Goal: Task Accomplishment & Management: Manage account settings

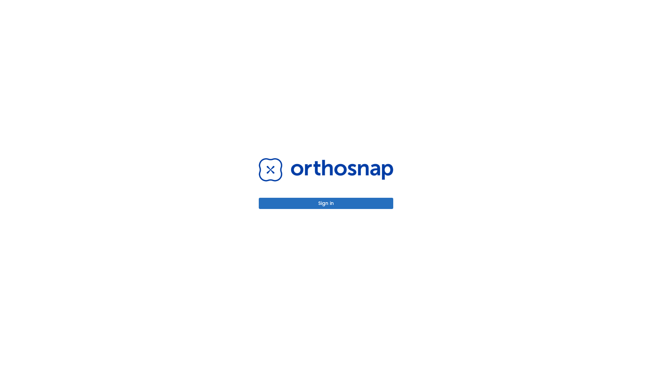
click at [326, 203] on button "Sign in" at bounding box center [326, 203] width 134 height 11
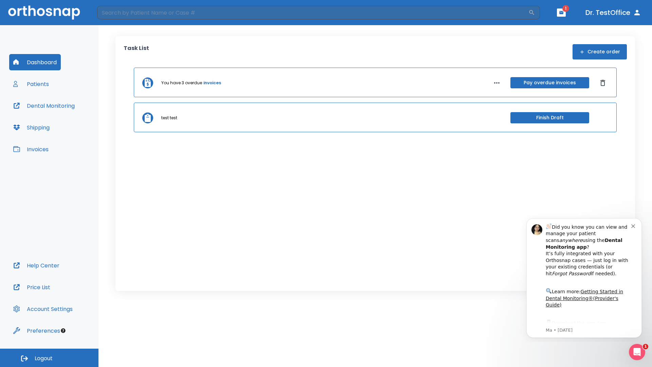
click at [49, 357] on span "Logout" at bounding box center [44, 357] width 18 height 7
